Goal: Use online tool/utility: Utilize a website feature to perform a specific function

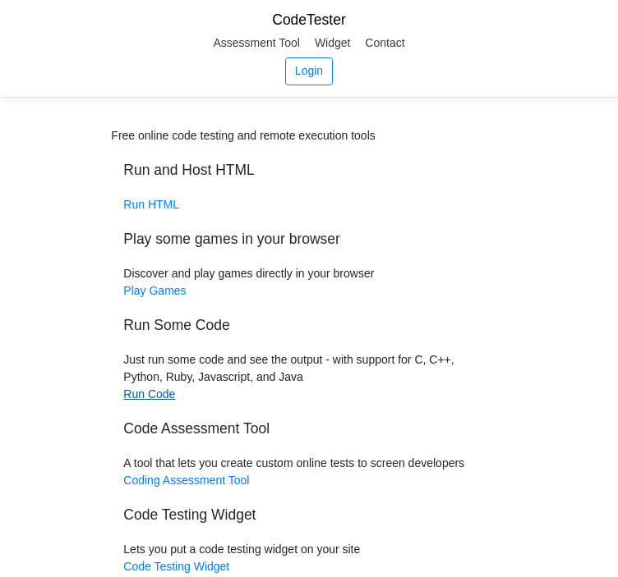
click at [154, 390] on link "Run Code" at bounding box center [149, 394] width 52 height 13
click at [153, 396] on link "Run Code" at bounding box center [149, 394] width 52 height 13
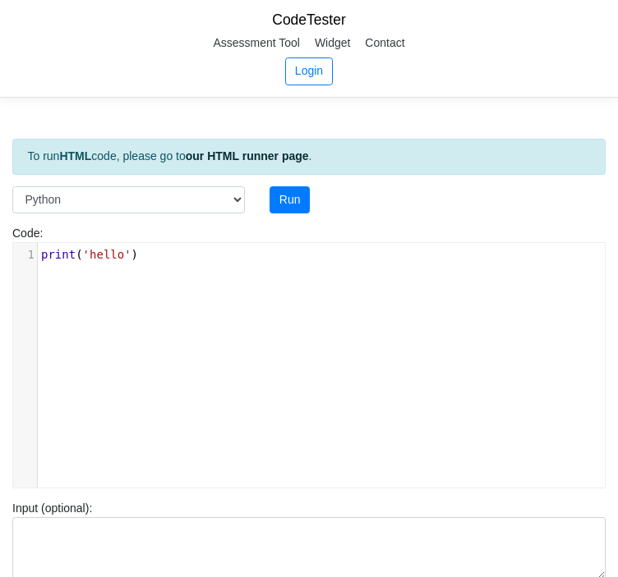
click at [172, 262] on pre "print ( 'hello' )" at bounding box center [327, 254] width 579 height 17
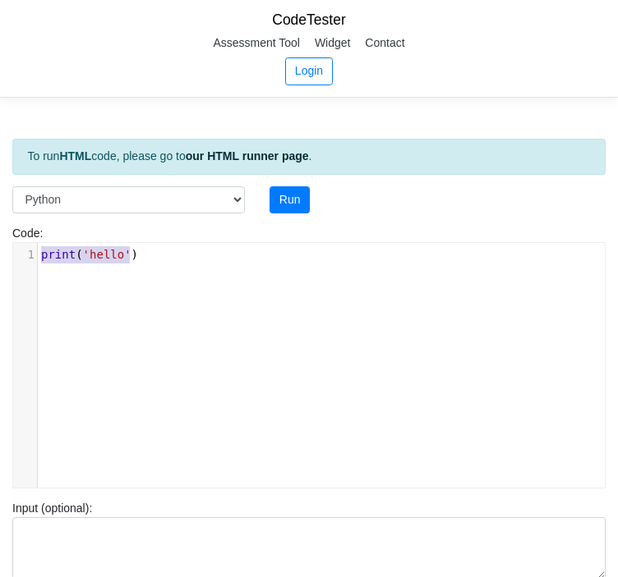
type textarea "​print('hello')"
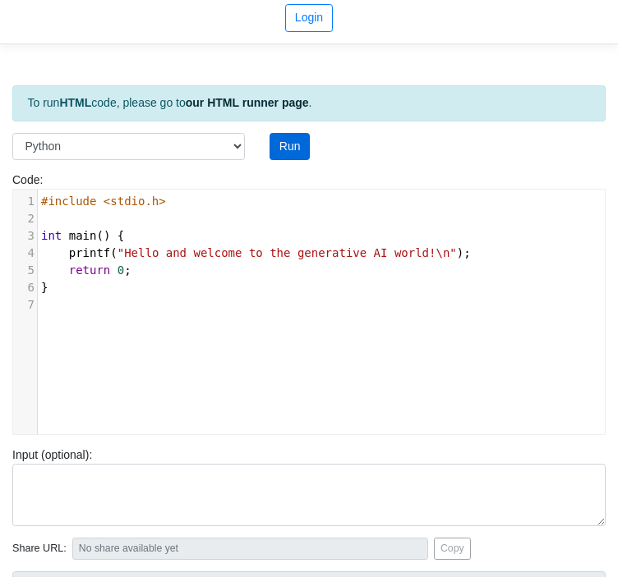
scroll to position [0, 0]
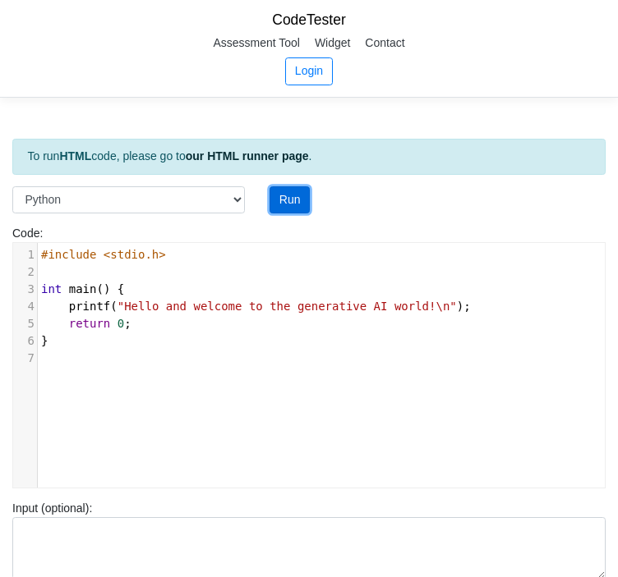
click at [287, 208] on button "Run" at bounding box center [289, 200] width 40 height 28
type input "https://codetester.io/runner?s=vYlrp0j9zq"
type textarea "Submission status: Runtime Error (NZEC) Stderr: File "script.py", line 3 int ma…"
click at [289, 207] on button "Run" at bounding box center [289, 200] width 40 height 28
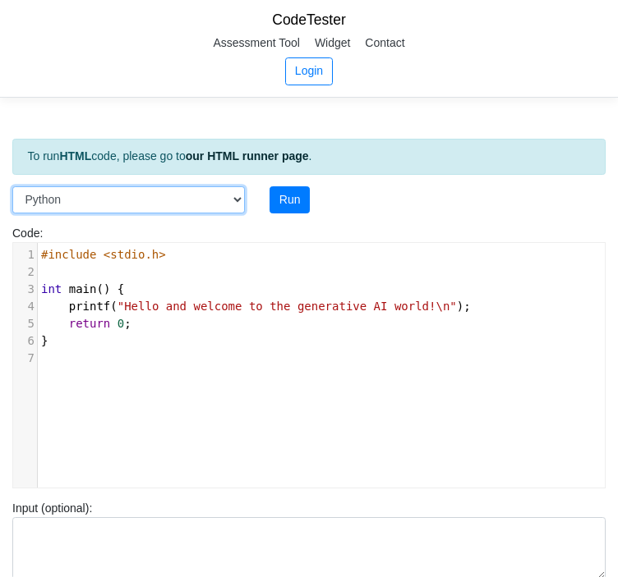
click at [238, 199] on select "C C++ Go Java Javascript Python Ruby" at bounding box center [128, 200] width 232 height 28
select select "cpp"
click at [12, 186] on select "C C++ Go Java Javascript Python Ruby" at bounding box center [128, 200] width 232 height 28
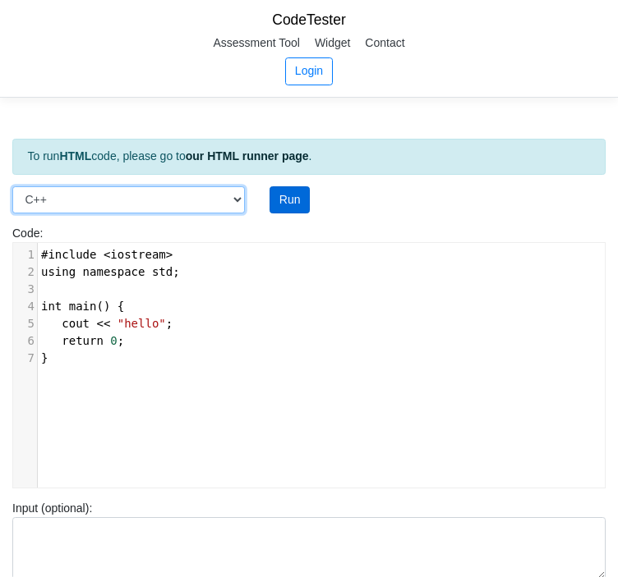
type input "https://codetester.io/runner?s=MRW4nBqZXk"
type textarea "Submission status: Runtime Error (NZEC) Stderr: File "script.py", line 3 int ma…"
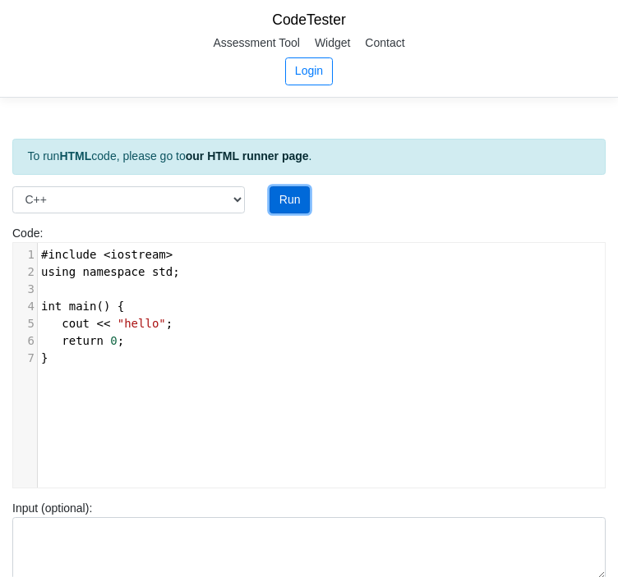
click at [281, 199] on button "Run" at bounding box center [289, 200] width 40 height 28
type input "https://codetester.io/runner?s=5OznpEZQl4"
type textarea "Stdout: hello"
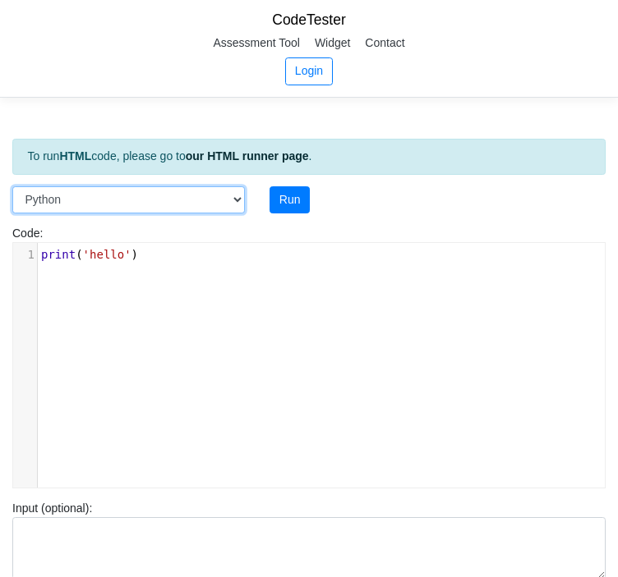
click at [191, 192] on select "C C++ Go Java Javascript Python Ruby" at bounding box center [128, 200] width 232 height 28
select select "c"
click at [12, 186] on select "C C++ Go Java Javascript Python Ruby" at bounding box center [128, 200] width 232 height 28
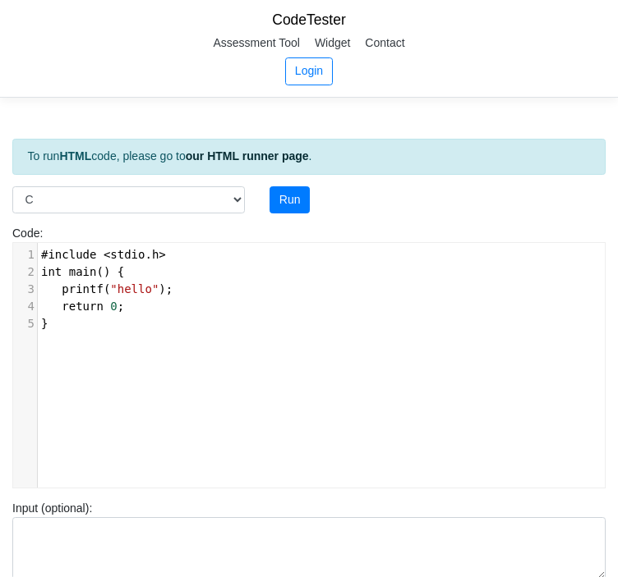
click at [151, 332] on div "xxxxxxxxxx 1 #include < stdio . h > 2 int main () { 3 printf ( "hello" ); 4 ret…" at bounding box center [327, 289] width 579 height 93
type textarea "#include <stdio.h> int main() { printf("hello"); return 0; }"
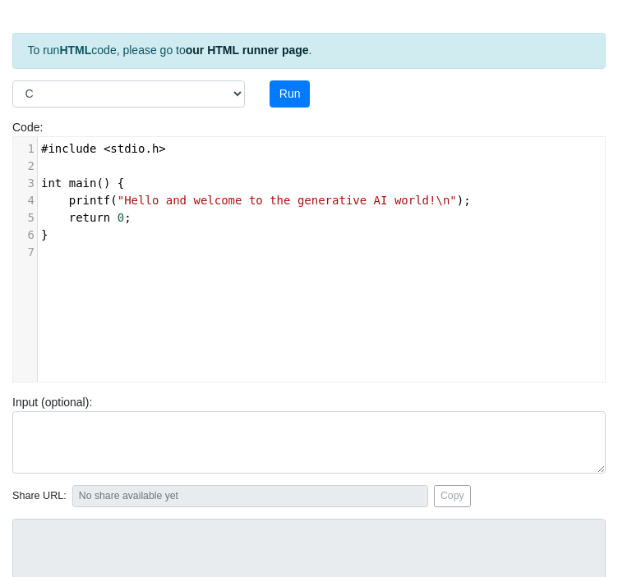
scroll to position [53, 0]
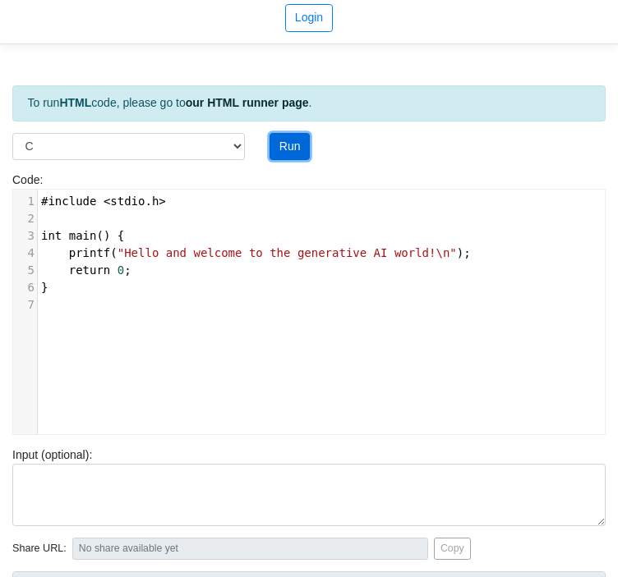
click at [298, 154] on button "Run" at bounding box center [289, 147] width 40 height 28
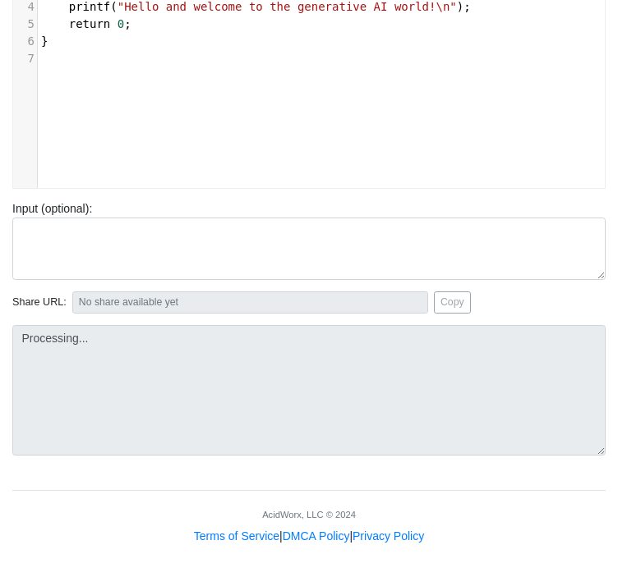
type input "[URL][DOMAIN_NAME]"
type textarea "Stdout: Hello and welcome to the generative AI world!"
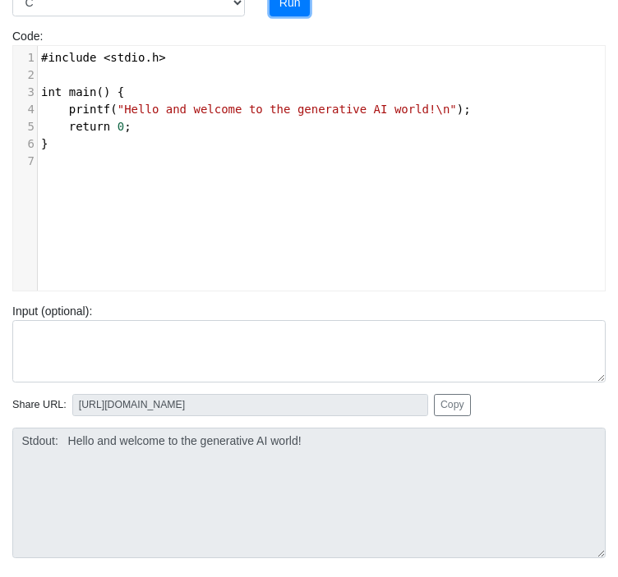
scroll to position [53, 0]
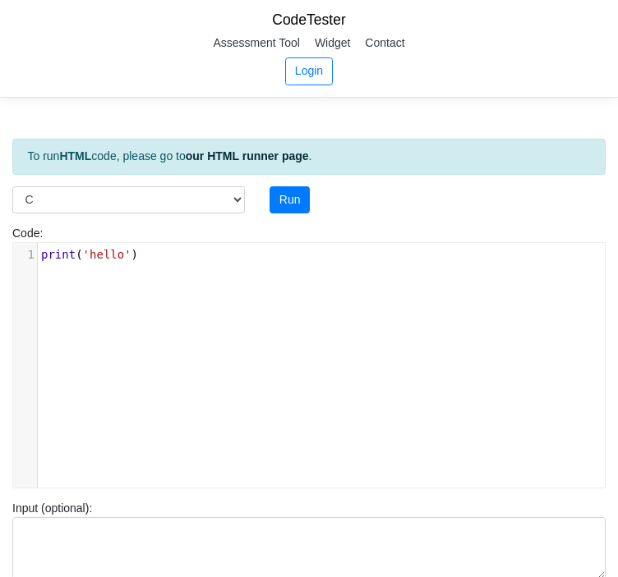
select select "c"
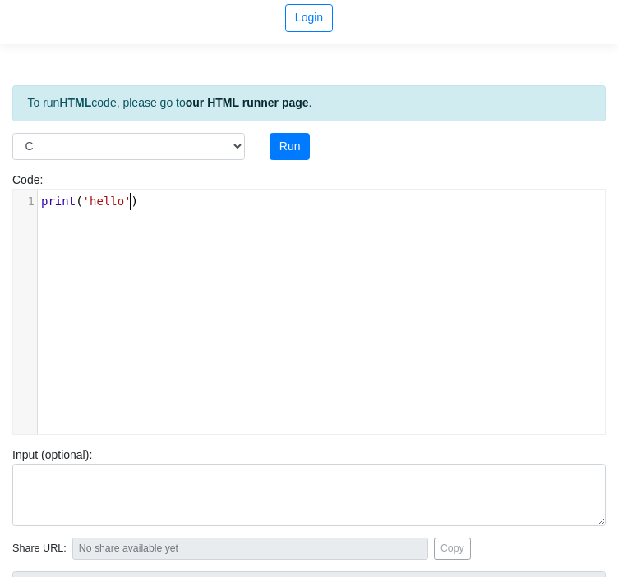
click at [177, 216] on div "xxxxxxxxxx 1 print ( 'hello' )" at bounding box center [321, 324] width 616 height 269
click at [177, 216] on div "x 1 print ( 'hello' )" at bounding box center [321, 324] width 616 height 269
type textarea "​print('hello')"
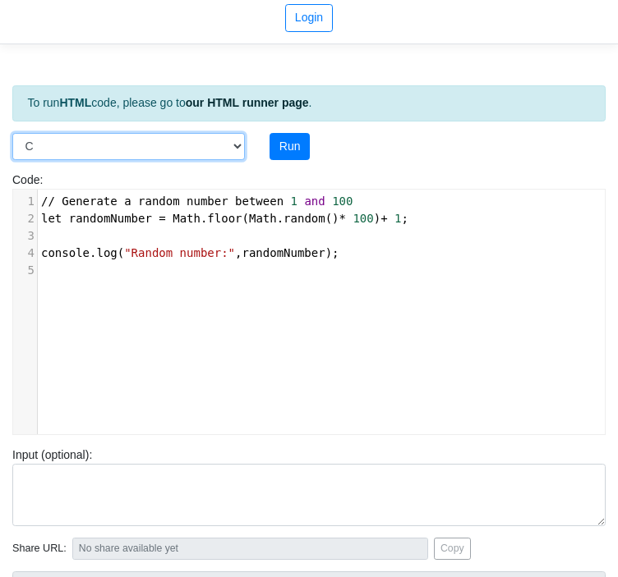
click at [230, 152] on select "C C++ Go Java Javascript Python Ruby" at bounding box center [128, 147] width 232 height 28
select select "javascript"
click at [12, 133] on select "C C++ Go Java Javascript Python Ruby" at bounding box center [128, 147] width 232 height 28
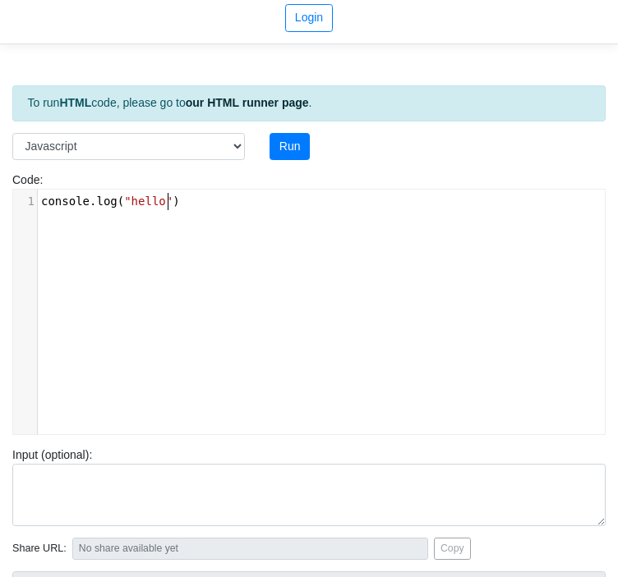
click at [191, 211] on div "xxxxxxxxxx 1 console . log ( "hello" )" at bounding box center [327, 202] width 579 height 24
click at [191, 211] on div "x 1 console . log ( "hello" )" at bounding box center [327, 202] width 579 height 24
type textarea "​console.log("hello")"
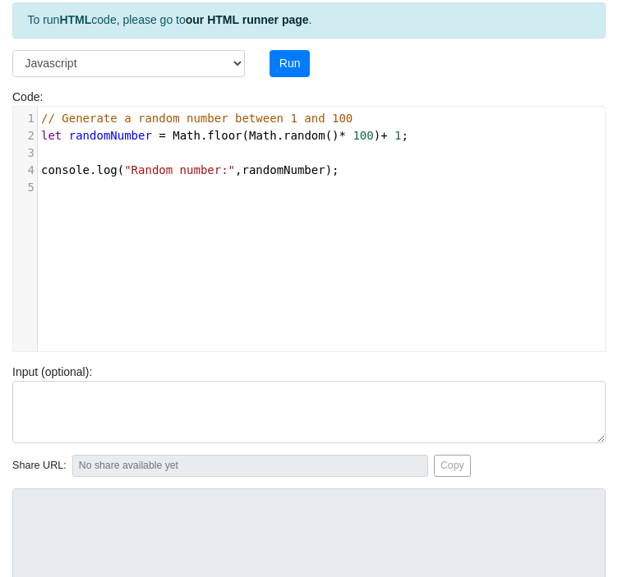
scroll to position [136, 0]
click at [284, 65] on button "Run" at bounding box center [289, 65] width 40 height 28
type input "https://codetester.io/runner?s=NZz8Ov4dXn"
type textarea "Stdout: Random number: 78"
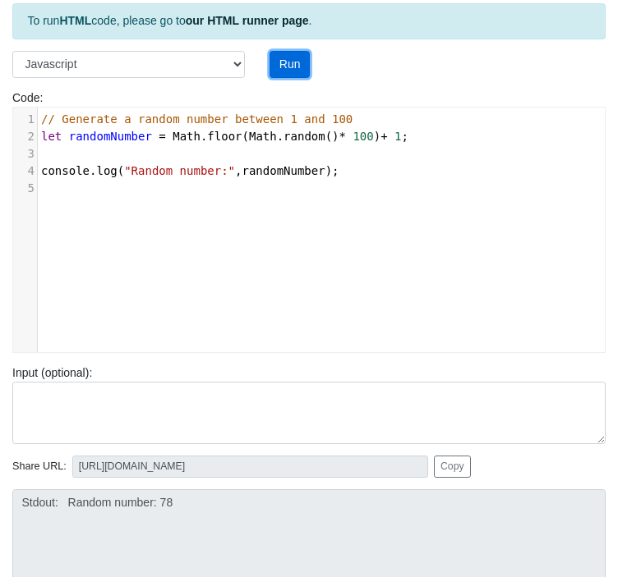
click at [284, 65] on button "Run" at bounding box center [289, 65] width 40 height 28
type input "https://codetester.io/runner?s=KxzK3rj5z1"
type textarea "Stdout: Random number: 76"
click at [284, 65] on button "Run" at bounding box center [289, 65] width 40 height 28
type input "https://codetester.io/runner?s=oqXxLK1JXJ"
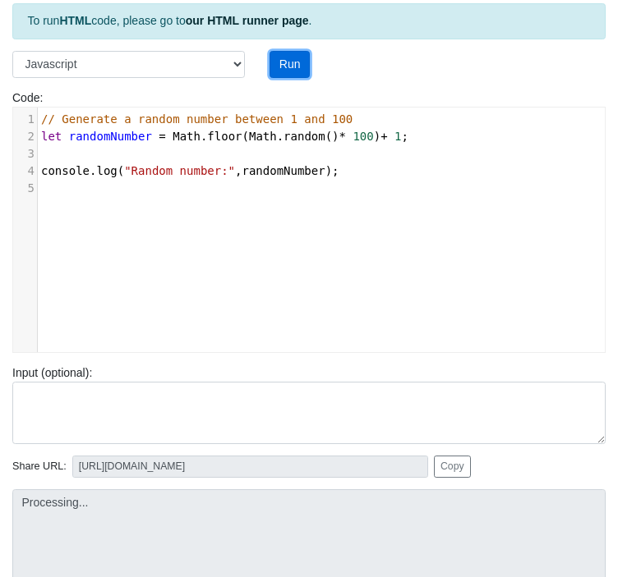
type textarea "Stdout: Random number: 4"
click at [284, 65] on button "Run" at bounding box center [289, 65] width 40 height 28
type input "https://codetester.io/runner?s=ZjWqygYDWR"
type textarea "Stdout: Random number: 23"
click at [275, 203] on div "x 1 // Generate a random number between 1 and 100 2 let randomNumber = Math . f…" at bounding box center [321, 242] width 616 height 269
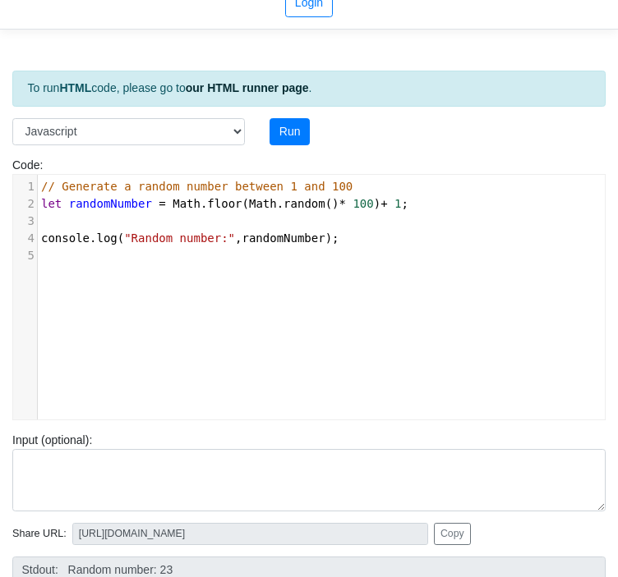
scroll to position [0, 0]
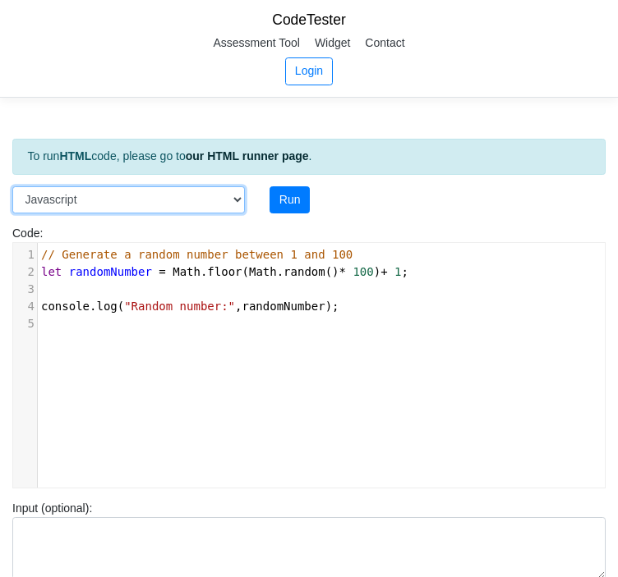
click at [240, 187] on select "C C++ Go Java Javascript Python Ruby" at bounding box center [128, 200] width 232 height 28
select select "python"
click at [12, 186] on select "C C++ Go Java Javascript Python Ruby" at bounding box center [128, 200] width 232 height 28
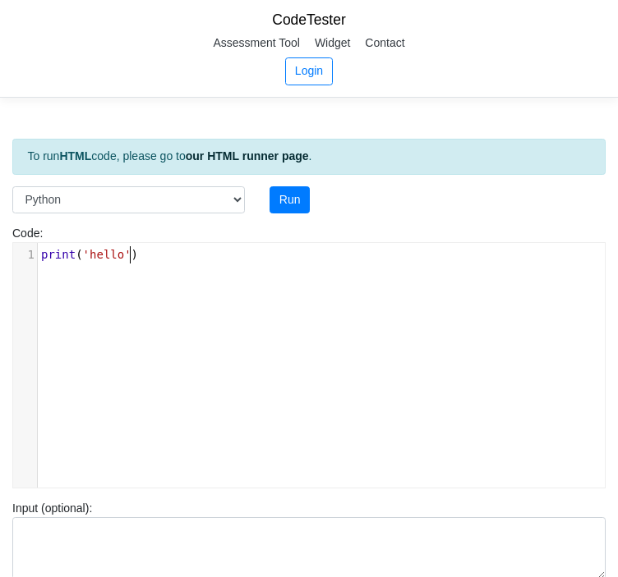
scroll to position [6, 0]
click at [208, 343] on div "xxxxxxxxxx 1 print ( 'hello' )" at bounding box center [321, 377] width 616 height 269
click at [208, 343] on div "x 1 print ( 'hello' )" at bounding box center [321, 377] width 616 height 269
type textarea "​print('hello')"
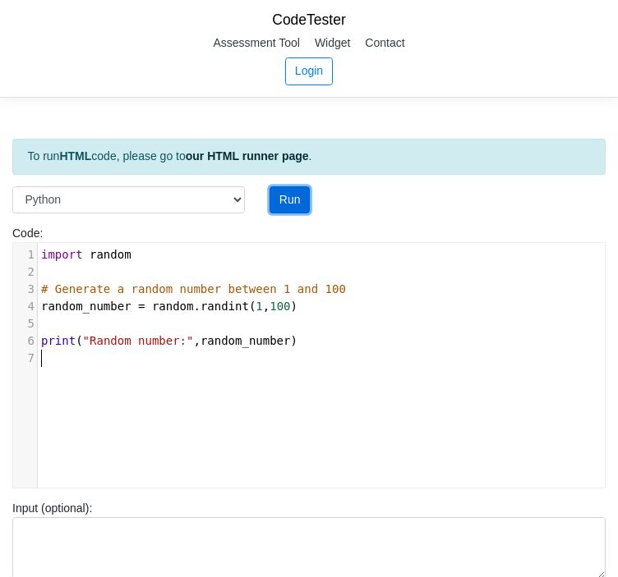
click at [283, 201] on button "Run" at bounding box center [289, 200] width 40 height 28
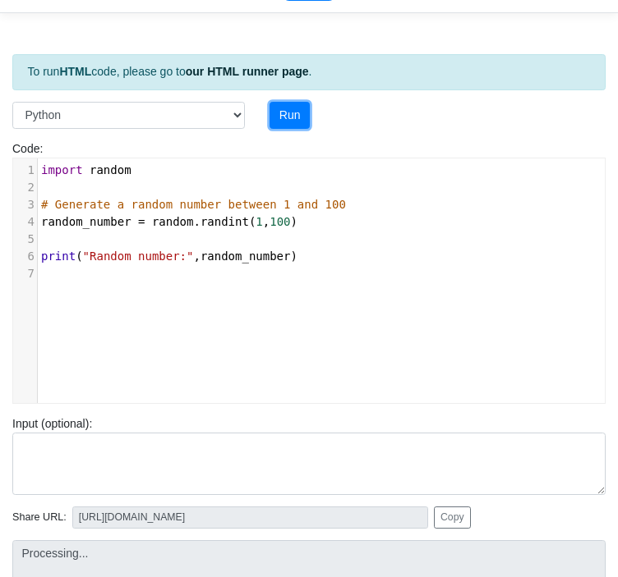
scroll to position [164, 0]
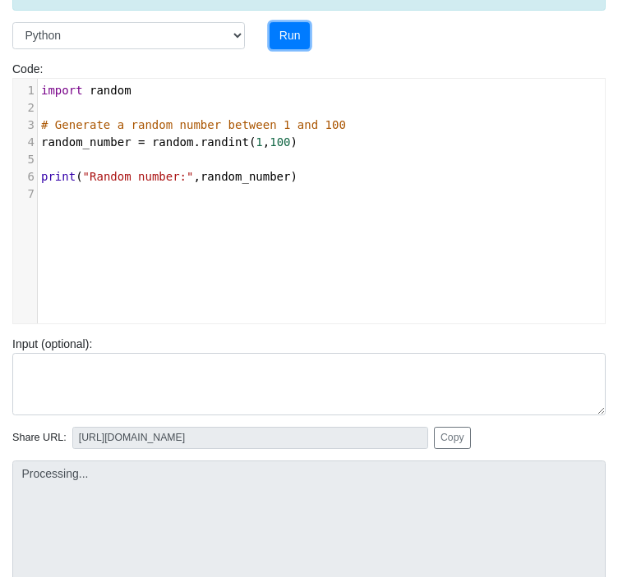
type input "https://codetester.io/runner?s=4MX6YG4blo"
type textarea "Stdout: Random number: 95"
click at [295, 43] on button "Run" at bounding box center [289, 36] width 40 height 28
type input "https://codetester.io/runner?s=v2lPoKJBWn"
type textarea "Stdout: Random number: 91"
